Goal: Obtain resource: Obtain resource

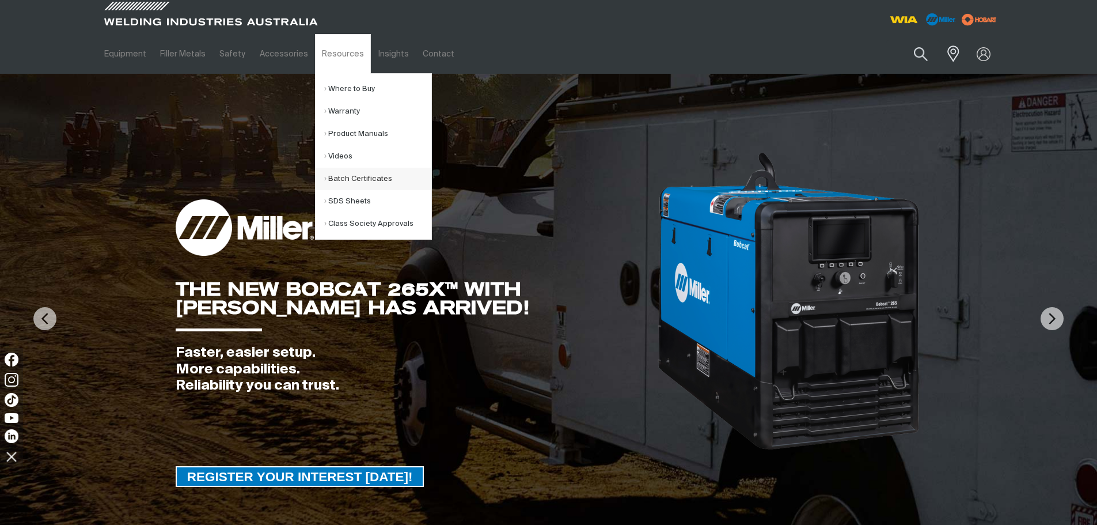
click at [348, 170] on link "Batch Certificates" at bounding box center [377, 179] width 107 height 22
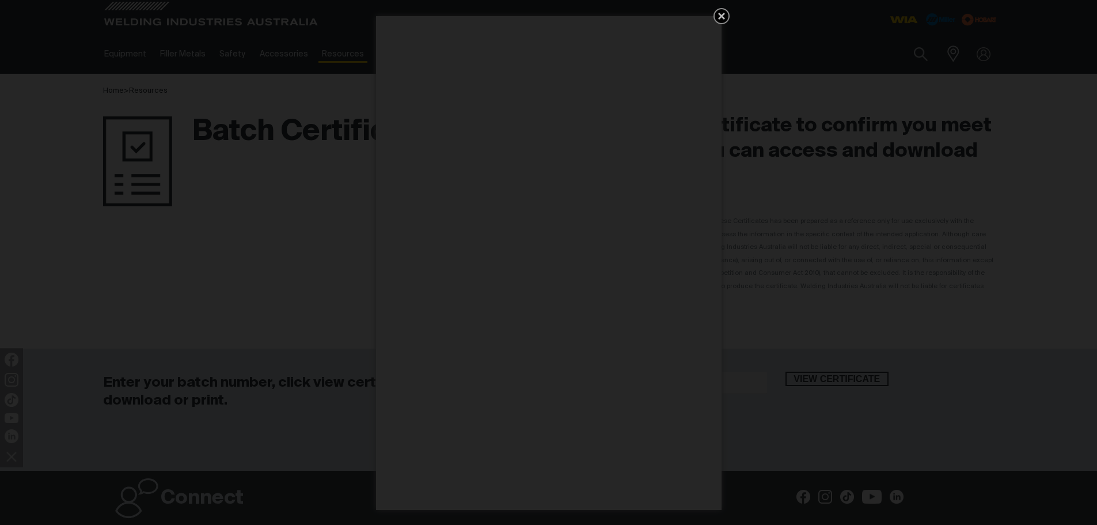
click at [721, 13] on icon "Get 5 WIA Welding Guides Free!" at bounding box center [722, 16] width 14 height 14
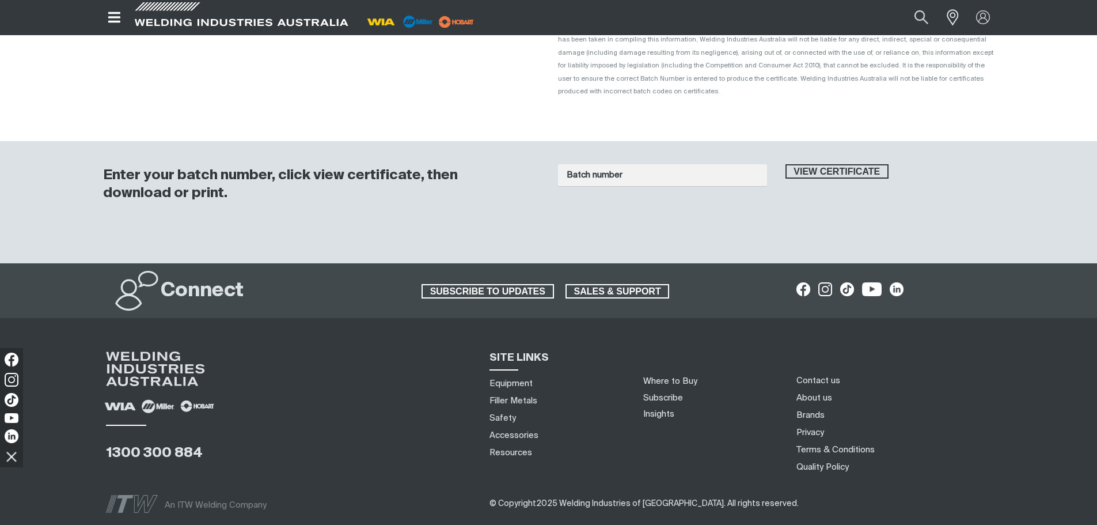
scroll to position [98, 0]
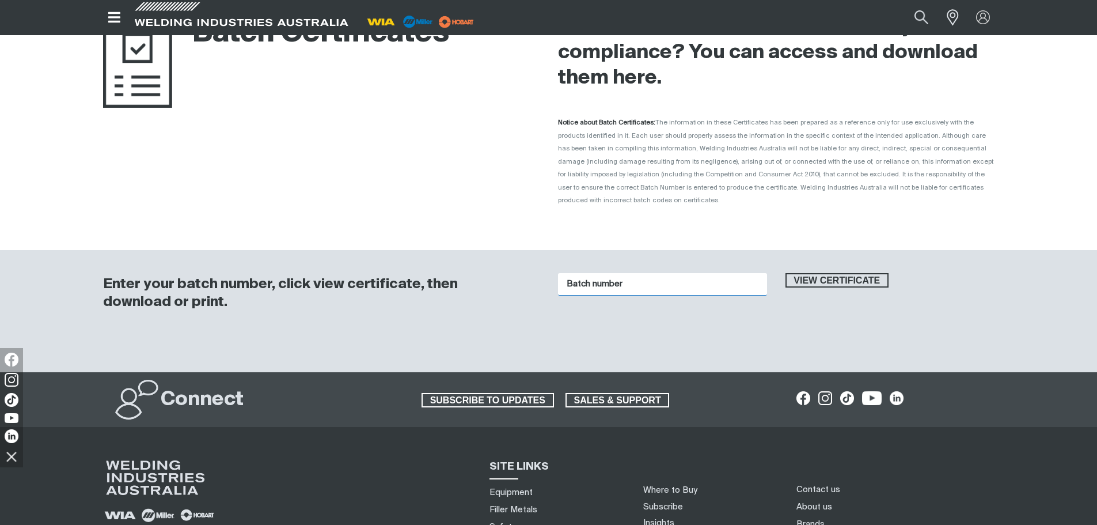
click at [615, 273] on input "Batch number" at bounding box center [662, 284] width 209 height 22
type input "K01569"
click at [814, 273] on span "View certificate" at bounding box center [837, 280] width 101 height 15
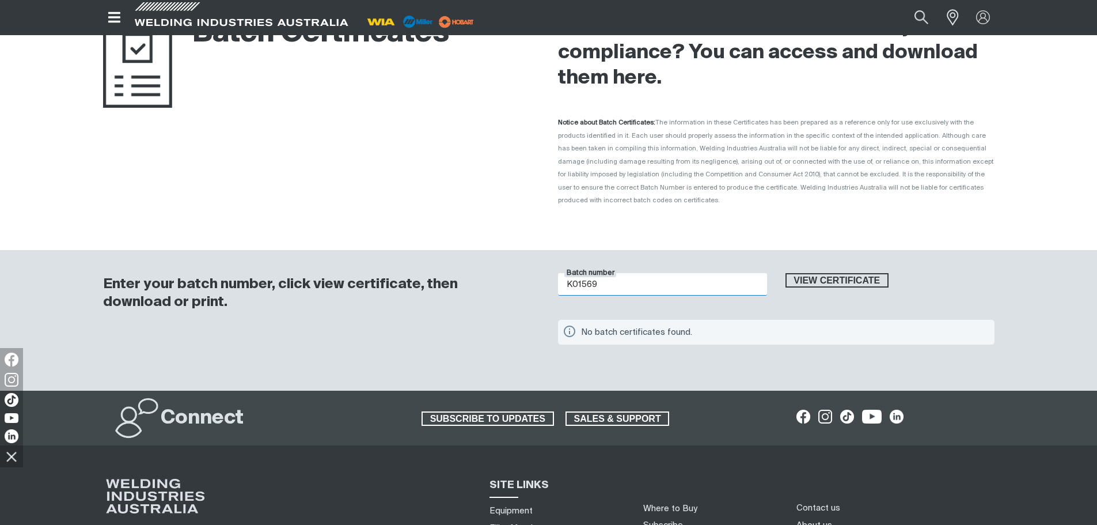
click at [740, 273] on input "K01569" at bounding box center [662, 284] width 209 height 22
drag, startPoint x: 740, startPoint y: 267, endPoint x: 306, endPoint y: 245, distance: 433.7
click at [303, 250] on div "Enter your batch number, click view certificate, then download or print. Batch …" at bounding box center [549, 320] width 922 height 141
click at [850, 216] on div "Home > Resources Batch Certificates Need a batch certificate to confirm you mee…" at bounding box center [548, 182] width 1097 height 415
drag, startPoint x: 688, startPoint y: 261, endPoint x: 332, endPoint y: 268, distance: 356.0
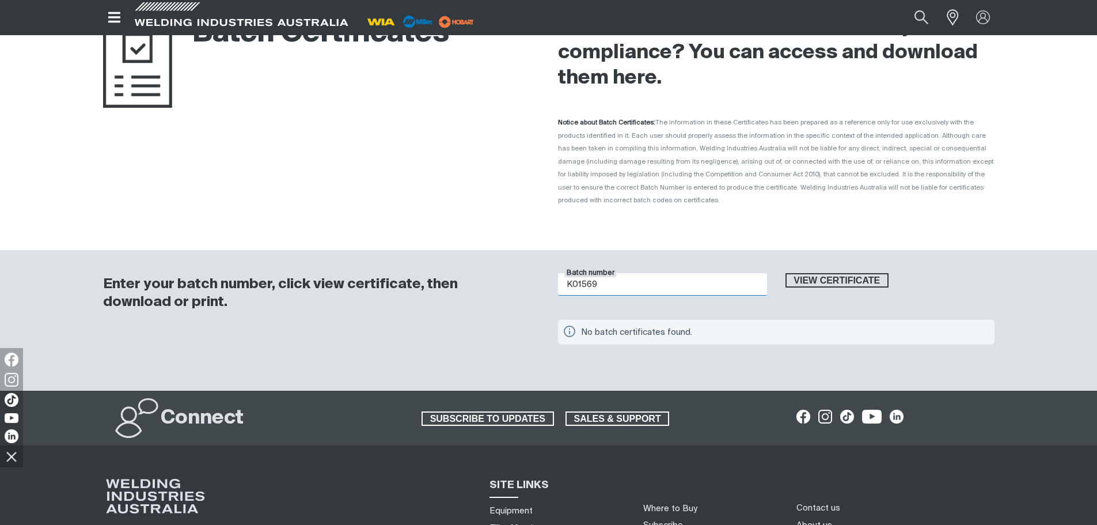
click at [327, 268] on div "Enter your batch number, click view certificate, then download or print. Batch …" at bounding box center [549, 320] width 922 height 141
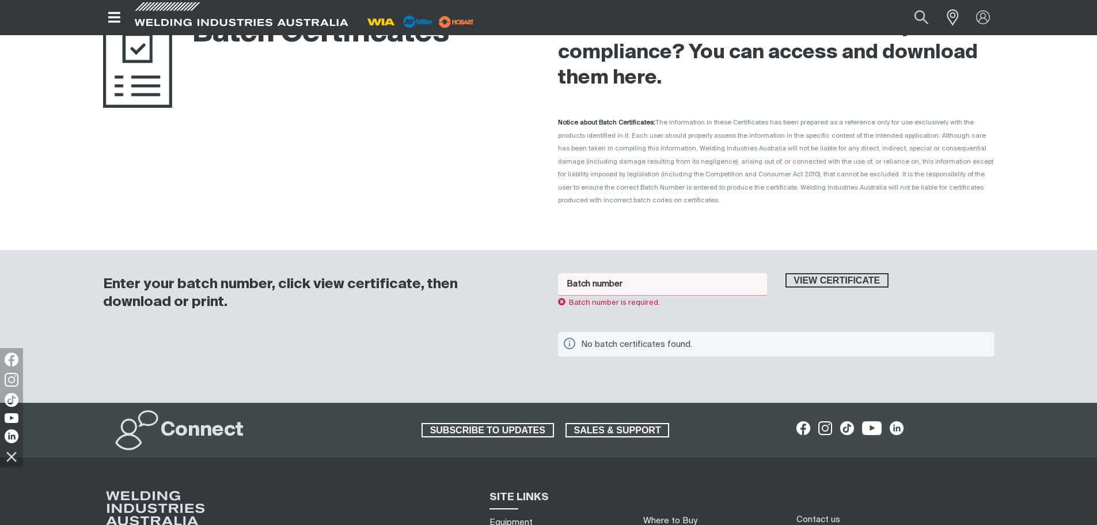
click at [786, 273] on button "View certificate" at bounding box center [838, 280] width 104 height 15
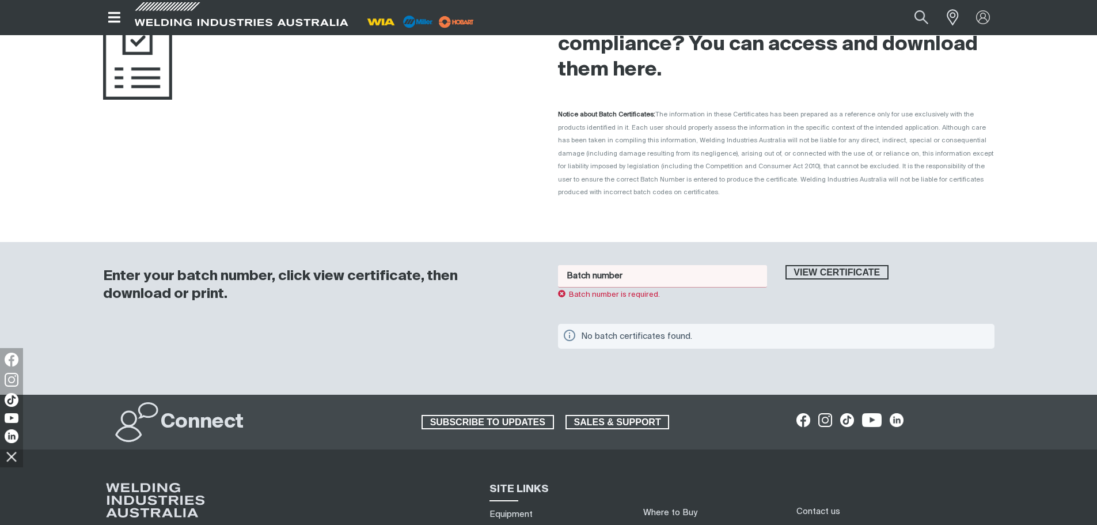
scroll to position [107, 0]
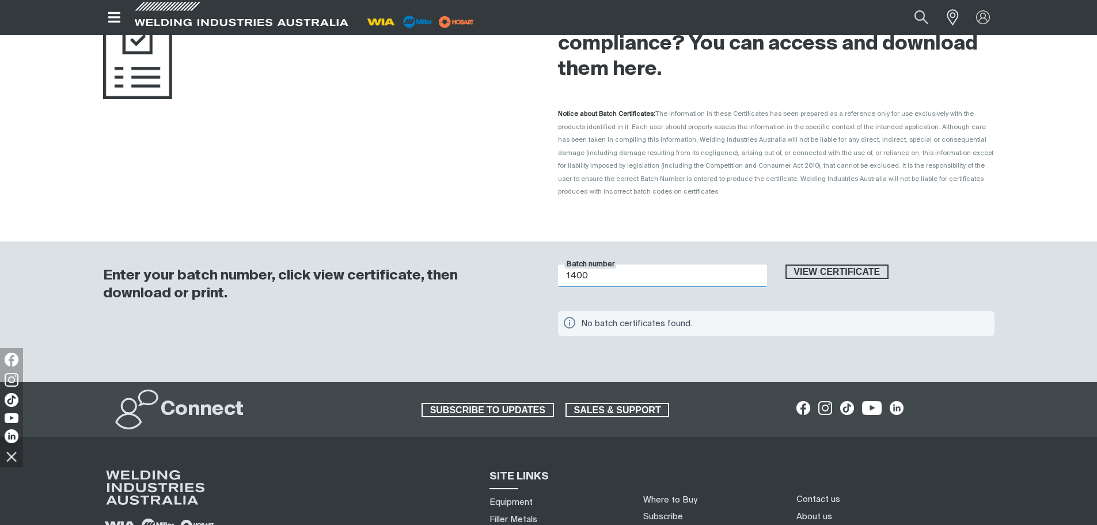
click at [786, 264] on button "View certificate" at bounding box center [838, 271] width 104 height 15
type input "1"
type input "K01569"
click at [786, 264] on button "View certificate" at bounding box center [838, 271] width 104 height 15
